Goal: Task Accomplishment & Management: Manage account settings

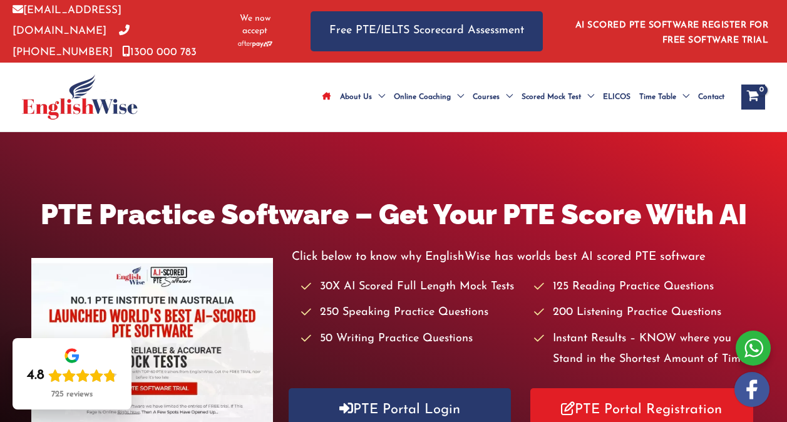
click at [743, 107] on div "View Shopping Cart, empty" at bounding box center [754, 97] width 24 height 25
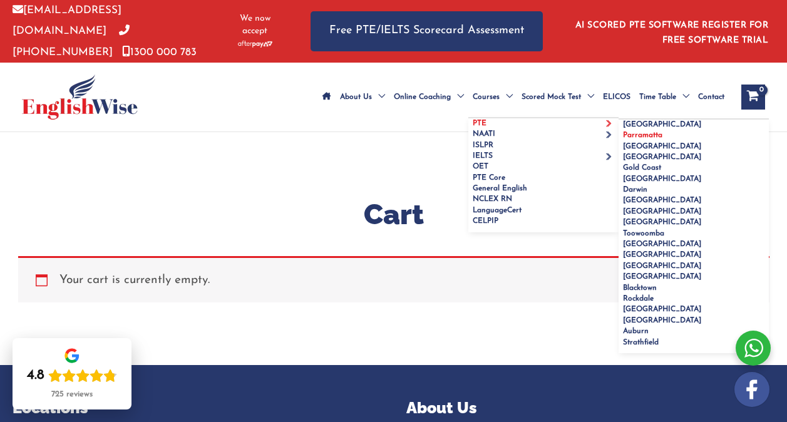
click at [623, 139] on span "Parramatta" at bounding box center [642, 136] width 39 height 8
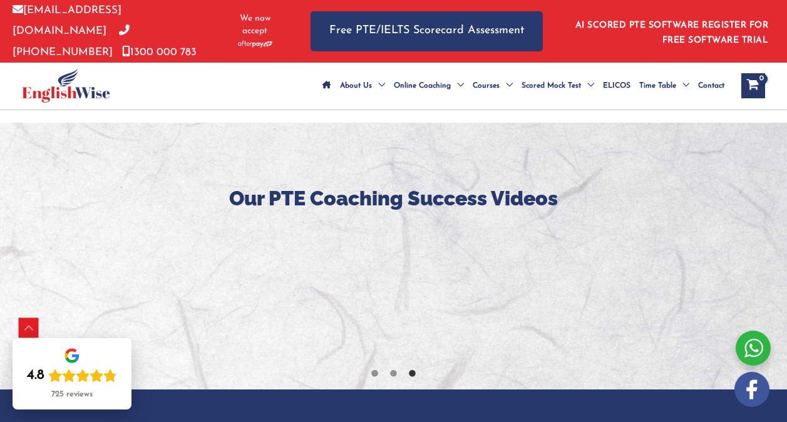
scroll to position [2982, 0]
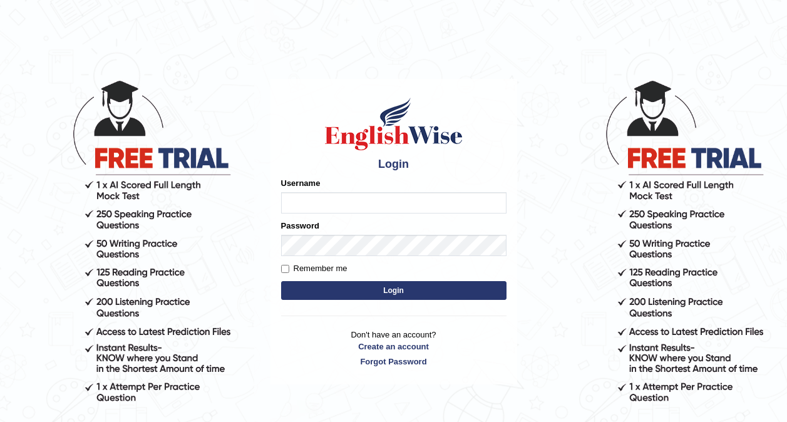
click at [351, 205] on input "Username" at bounding box center [393, 202] width 225 height 21
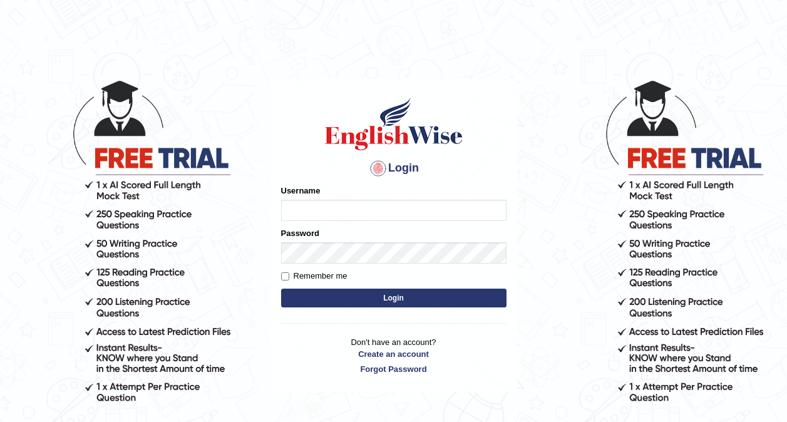
type input "dashnyam_parramatta"
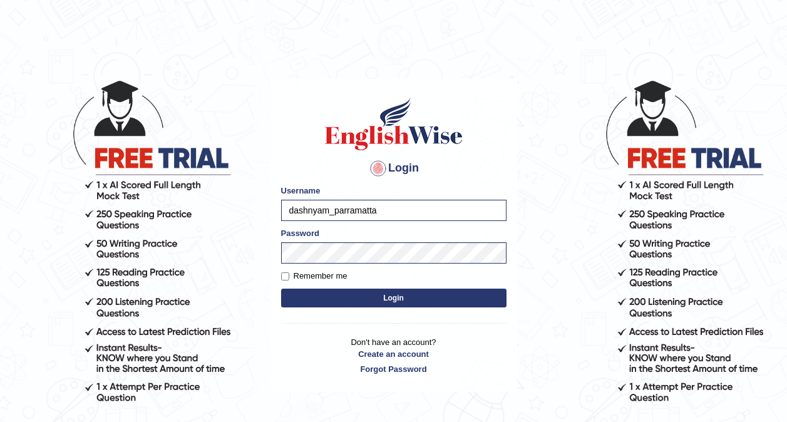
click at [368, 292] on button "Login" at bounding box center [393, 298] width 225 height 19
click at [371, 302] on button "Login" at bounding box center [393, 298] width 225 height 19
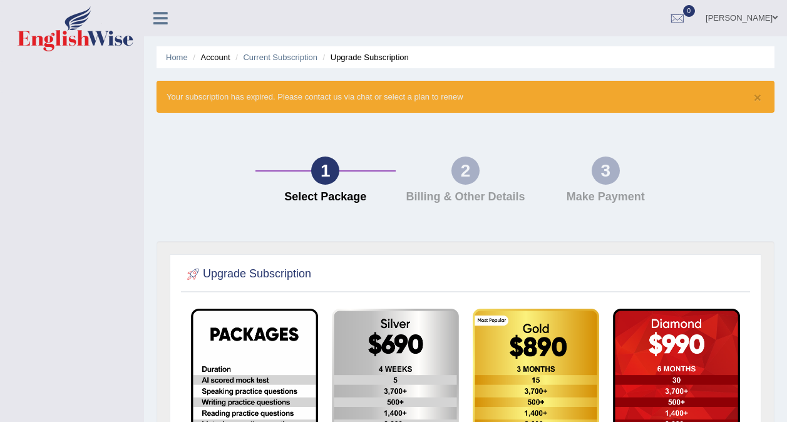
click at [155, 24] on icon at bounding box center [160, 18] width 14 height 16
